Goal: Task Accomplishment & Management: Complete application form

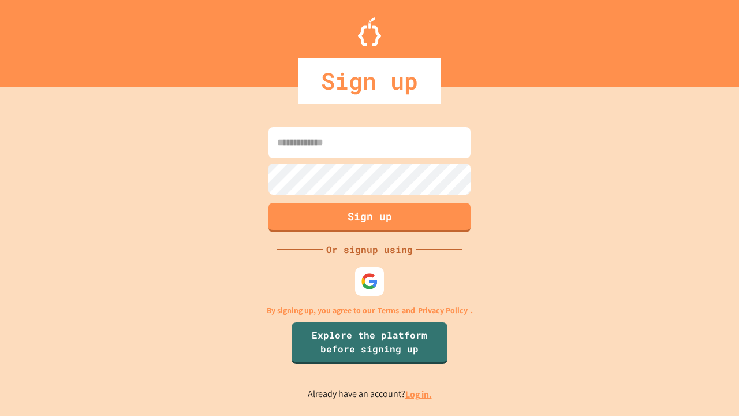
click at [419, 394] on link "Log in." at bounding box center [418, 394] width 27 height 12
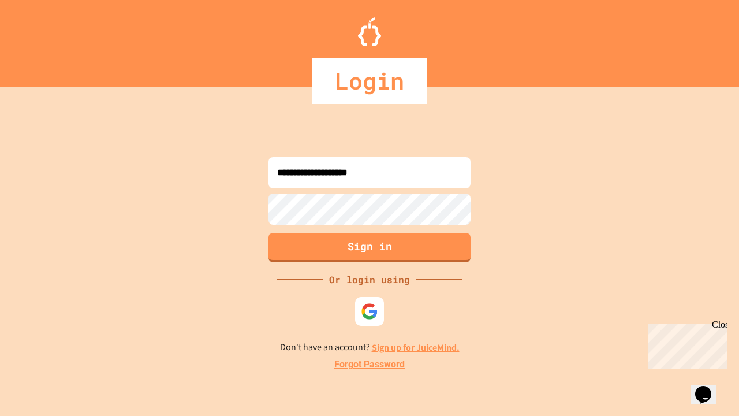
type input "**********"
